Goal: Transaction & Acquisition: Book appointment/travel/reservation

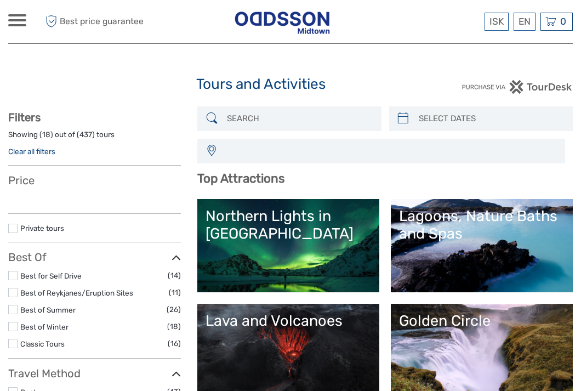
click at [269, 292] on div "Northern Lights in Iceland Lagoons, Nature Baths and Spas Lava and Volcanoes Go…" at bounding box center [384, 298] width 375 height 198
click at [281, 260] on link "Northern Lights in [GEOGRAPHIC_DATA]" at bounding box center [289, 245] width 166 height 77
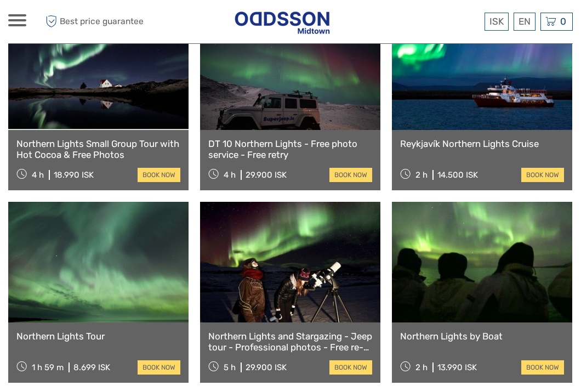
scroll to position [428, 0]
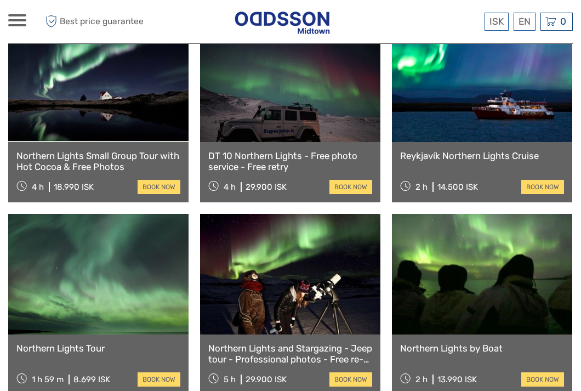
click at [464, 112] on link at bounding box center [482, 81] width 180 height 121
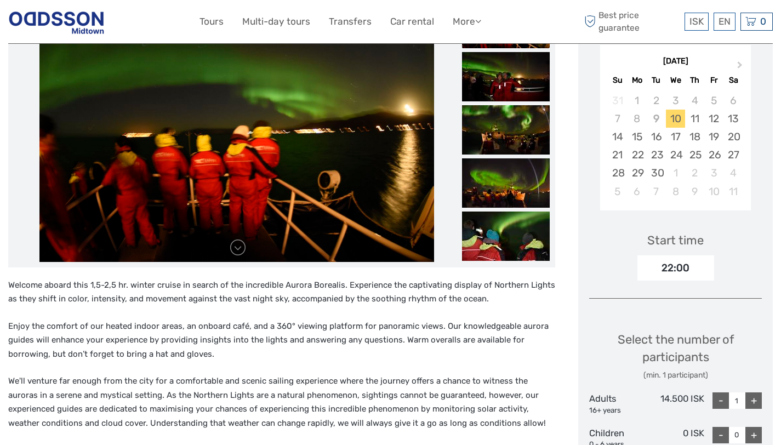
scroll to position [192, 0]
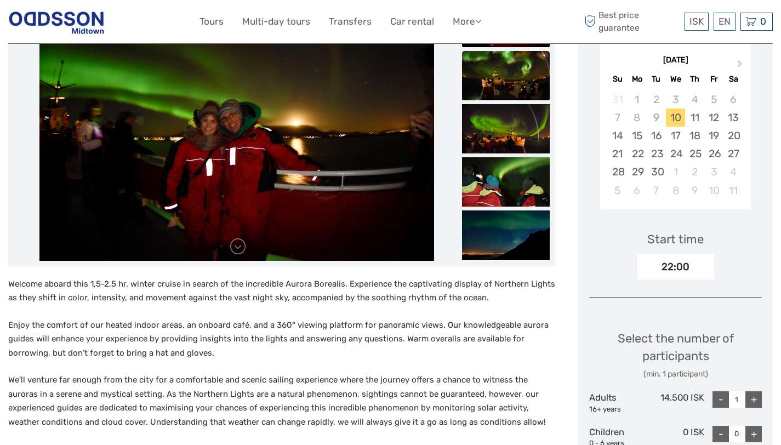
click at [509, 81] on img at bounding box center [506, 75] width 88 height 49
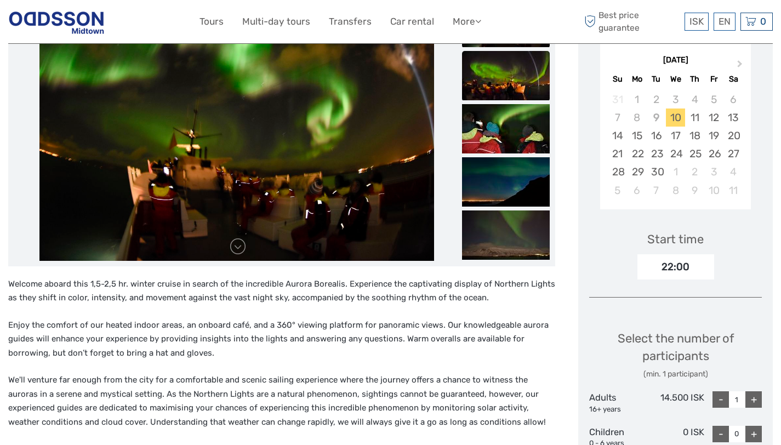
click at [508, 91] on img at bounding box center [506, 75] width 88 height 49
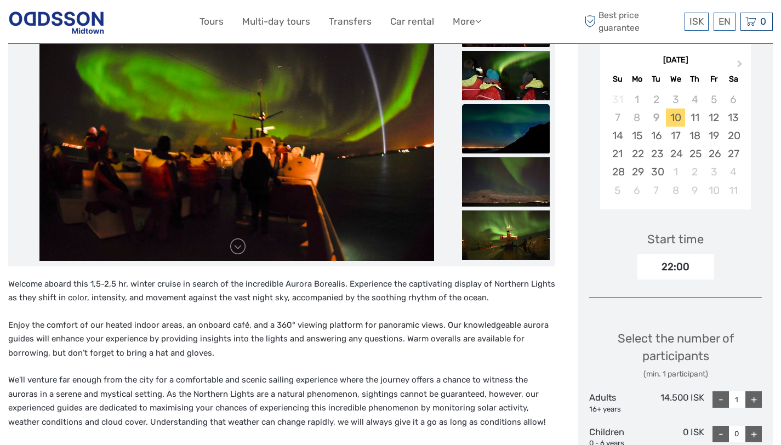
click at [498, 119] on img at bounding box center [506, 128] width 88 height 49
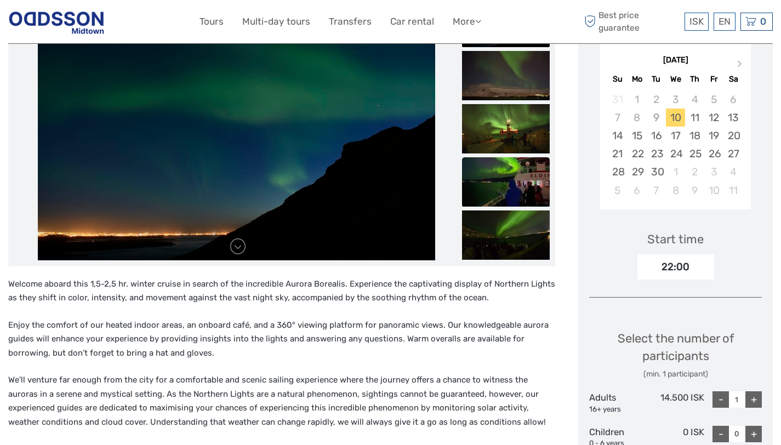
click at [494, 168] on img at bounding box center [506, 181] width 88 height 49
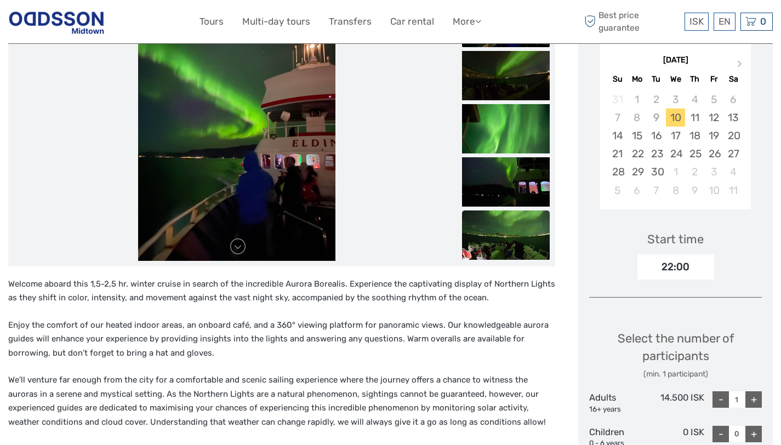
click at [503, 236] on img at bounding box center [506, 234] width 88 height 49
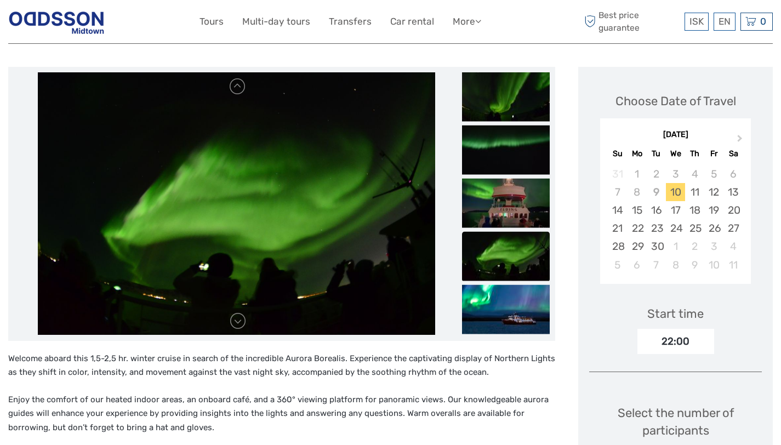
scroll to position [0, 0]
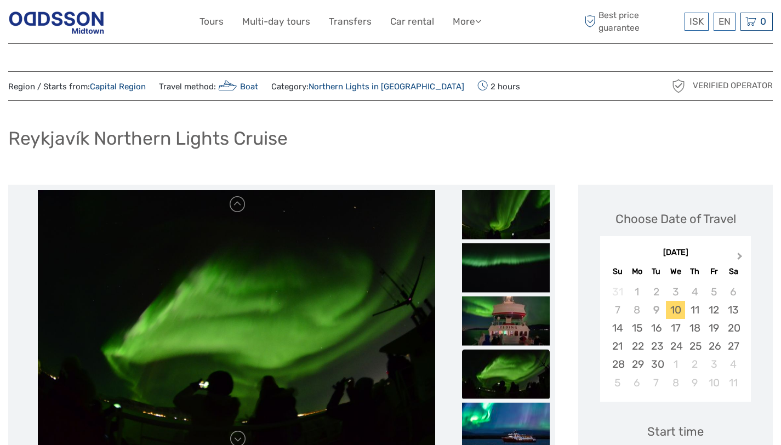
click at [580, 255] on span "Next Month" at bounding box center [740, 258] width 0 height 16
click at [580, 326] on div "14" at bounding box center [656, 328] width 19 height 18
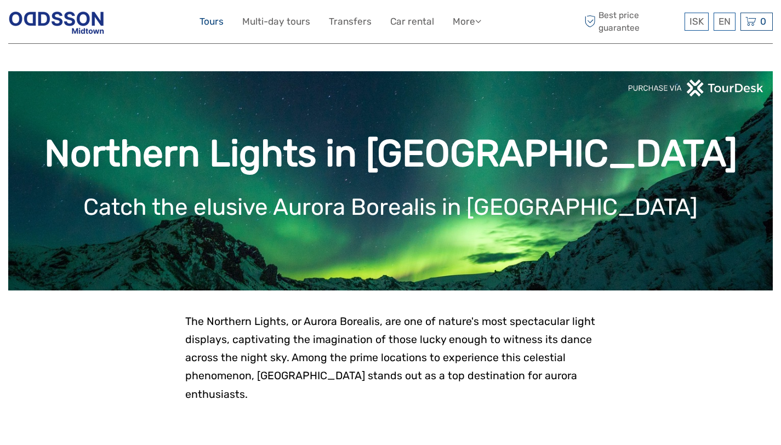
click at [207, 20] on link "Tours" at bounding box center [212, 22] width 24 height 16
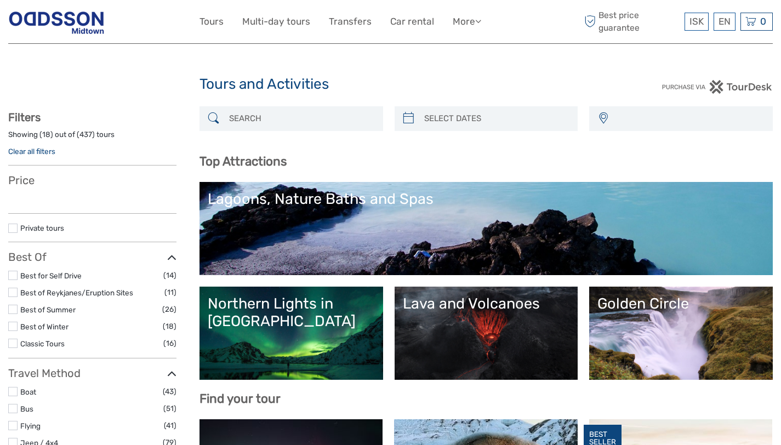
select select
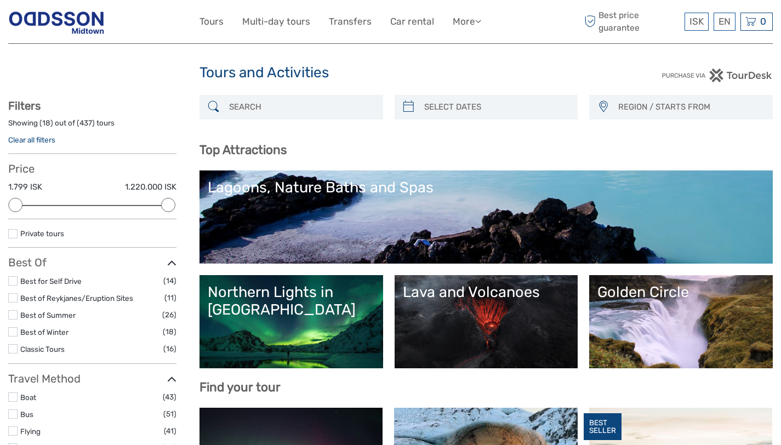
scroll to position [12, 0]
click at [450, 310] on link "Lava and Volcanoes" at bounding box center [486, 321] width 167 height 77
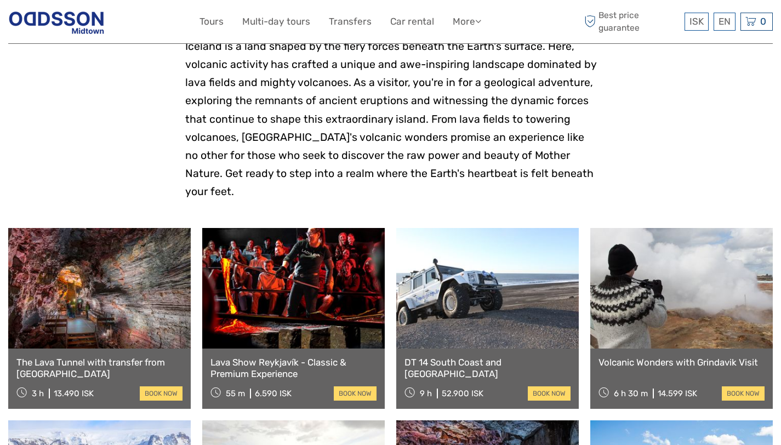
scroll to position [357, 0]
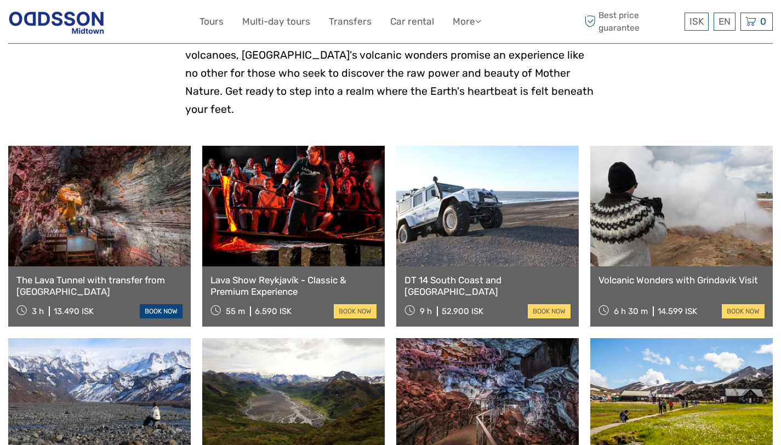
click at [162, 304] on link "book now" at bounding box center [161, 311] width 43 height 14
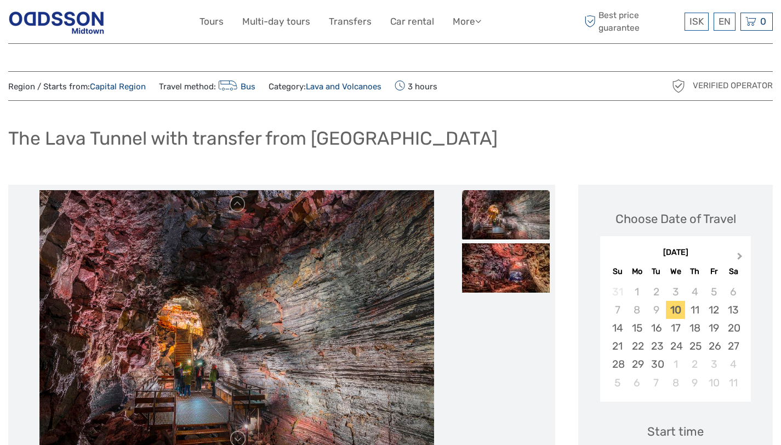
click at [736, 254] on button "Next Month" at bounding box center [741, 259] width 18 height 18
click at [707, 320] on div "17" at bounding box center [713, 328] width 19 height 18
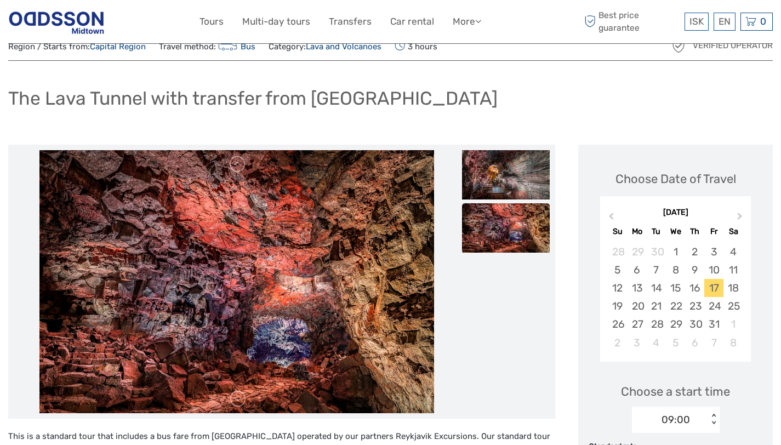
scroll to position [98, 0]
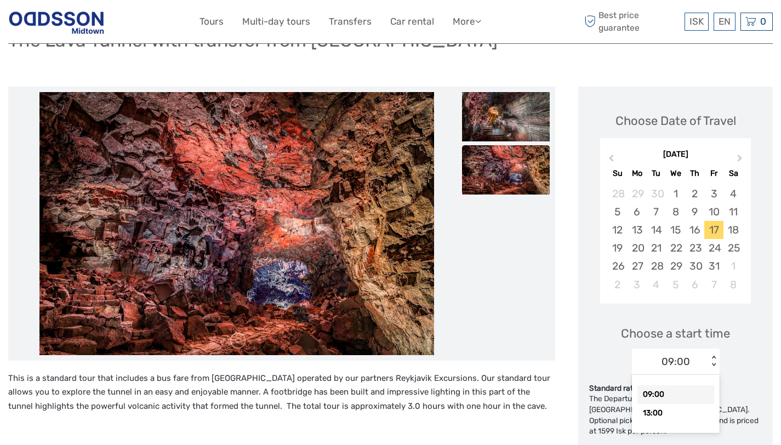
click at [694, 358] on div "09:00" at bounding box center [670, 362] width 76 height 16
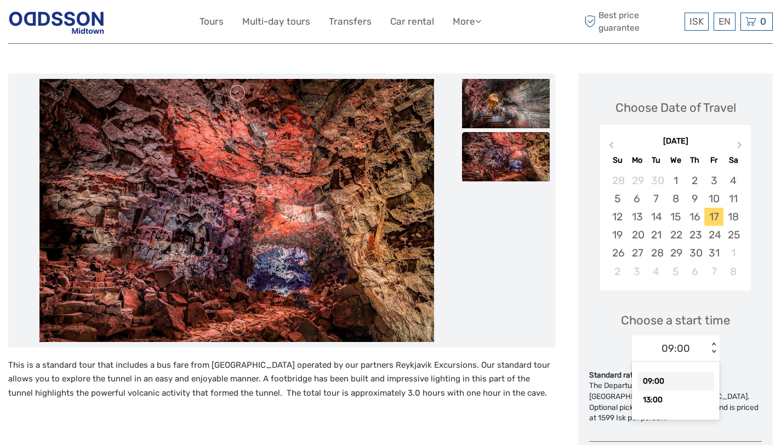
scroll to position [139, 0]
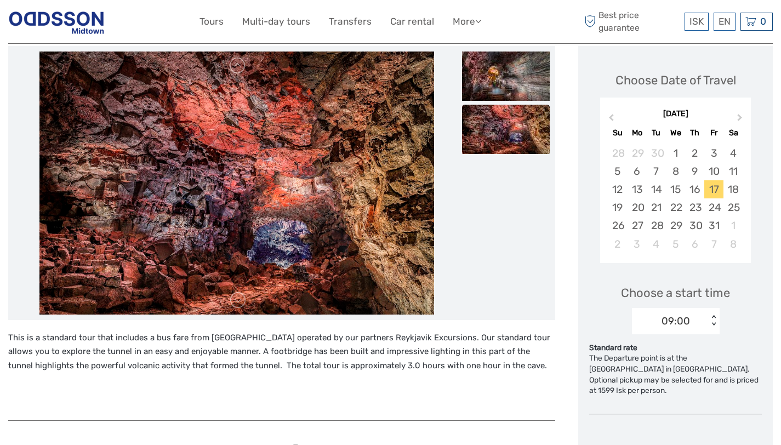
click at [548, 297] on div at bounding box center [282, 183] width 536 height 263
click at [714, 316] on div "< >" at bounding box center [713, 321] width 9 height 12
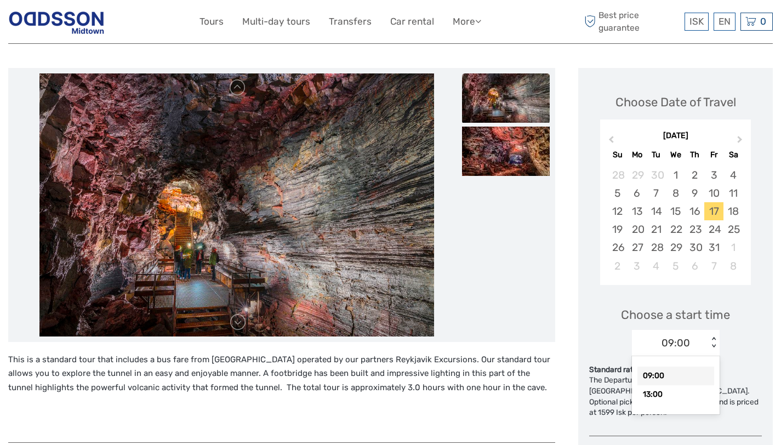
scroll to position [0, 0]
